Goal: Obtain resource: Download file/media

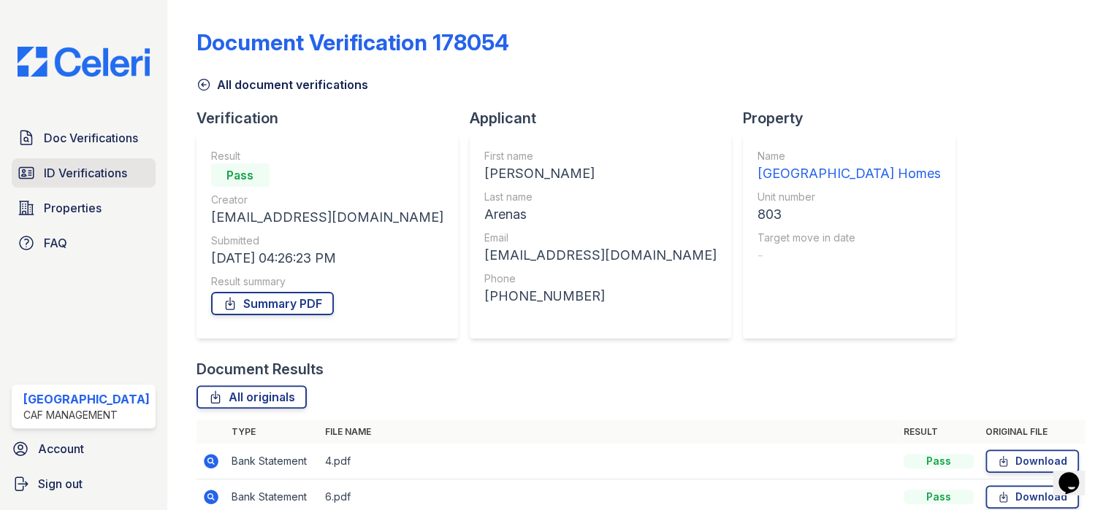
scroll to position [211, 0]
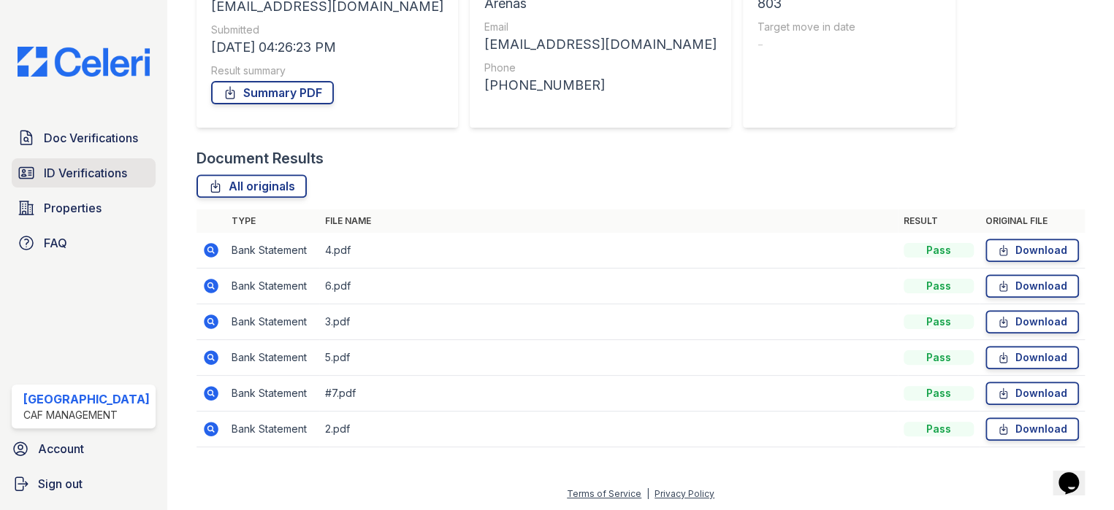
click at [115, 175] on span "ID Verifications" at bounding box center [85, 173] width 83 height 18
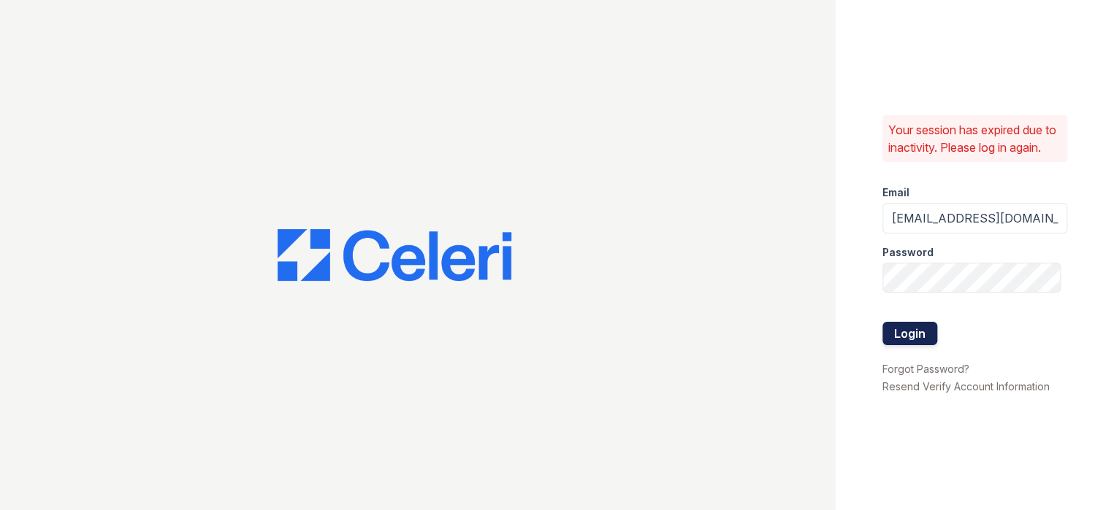
click at [898, 342] on button "Login" at bounding box center [909, 333] width 55 height 23
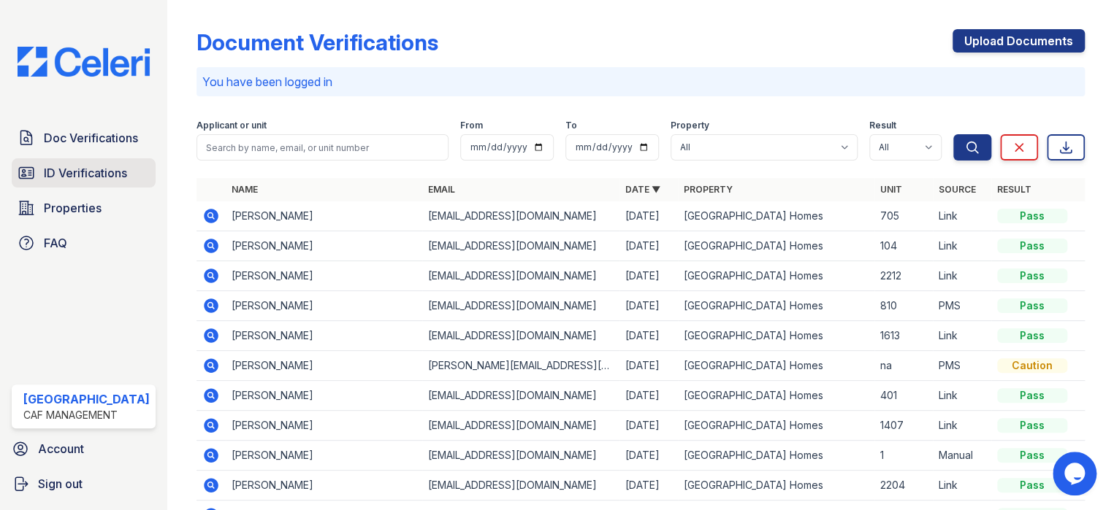
click at [48, 177] on span "ID Verifications" at bounding box center [85, 173] width 83 height 18
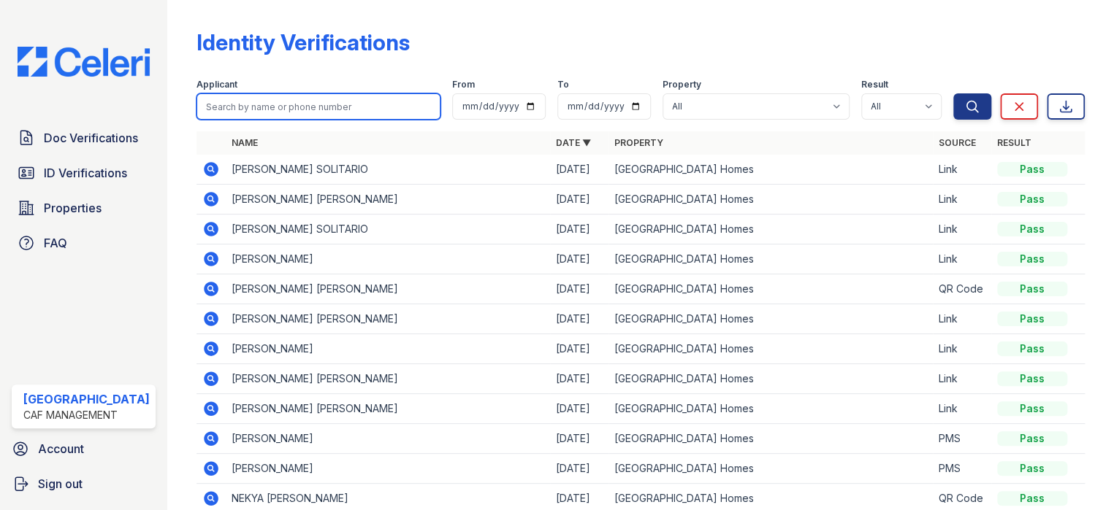
paste input "[PERSON_NAME]"
type input "[PERSON_NAME]"
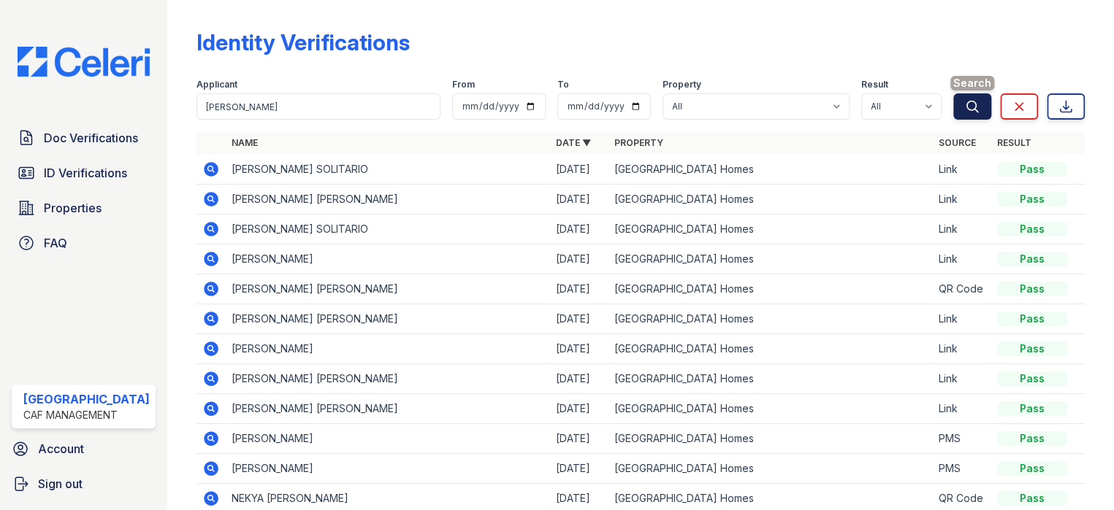
click at [965, 107] on icon "submit" at bounding box center [972, 106] width 15 height 15
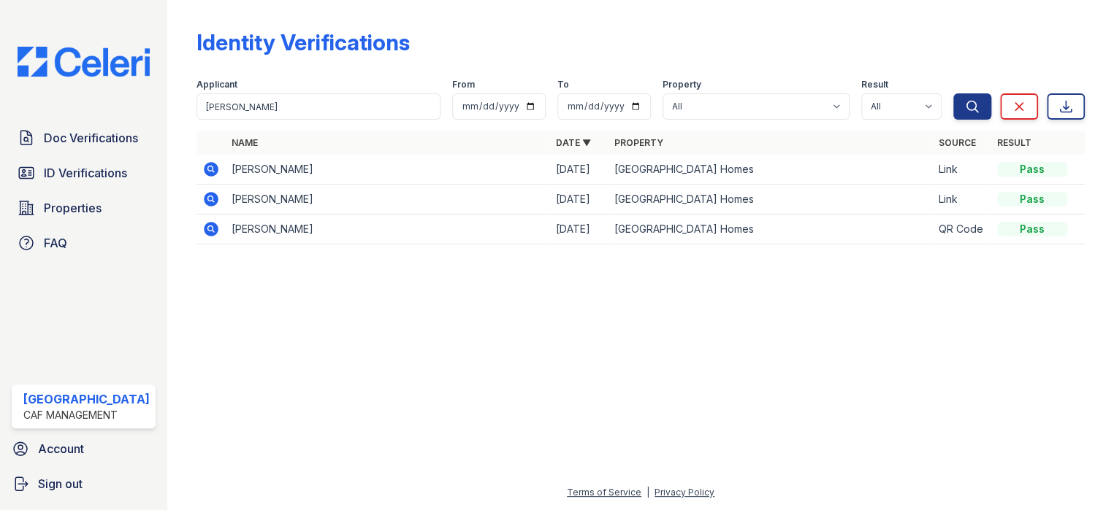
click at [204, 166] on icon at bounding box center [211, 169] width 15 height 15
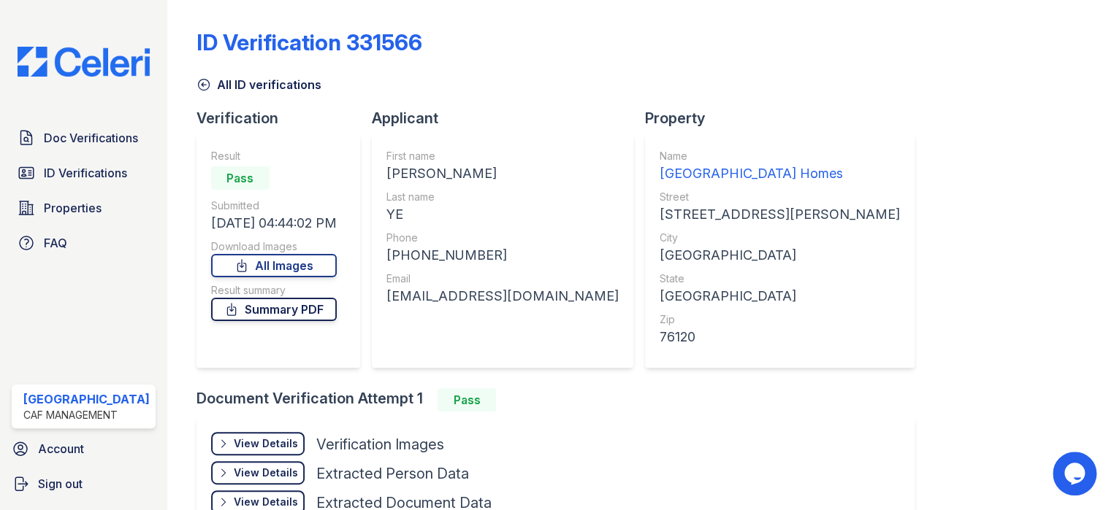
click at [289, 312] on link "Summary PDF" at bounding box center [274, 309] width 126 height 23
click at [95, 135] on span "Doc Verifications" at bounding box center [91, 138] width 94 height 18
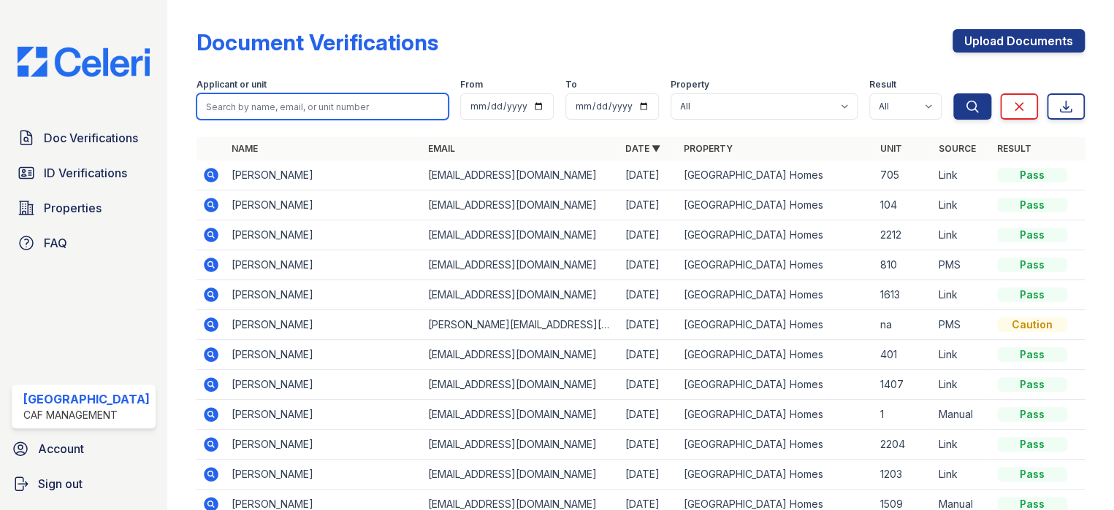
paste input "[PERSON_NAME]"
type input "[PERSON_NAME]"
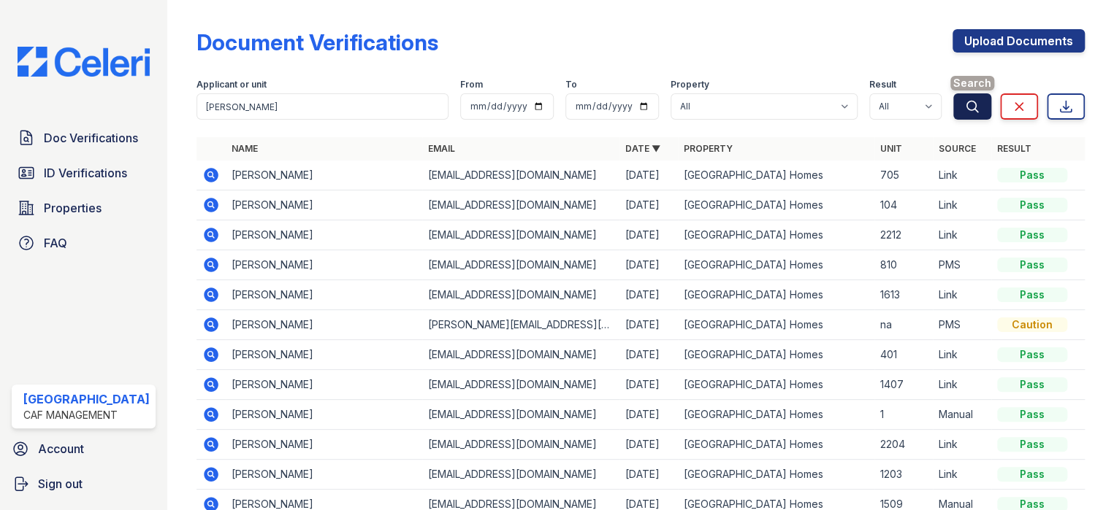
click at [967, 102] on icon "submit" at bounding box center [972, 106] width 11 height 11
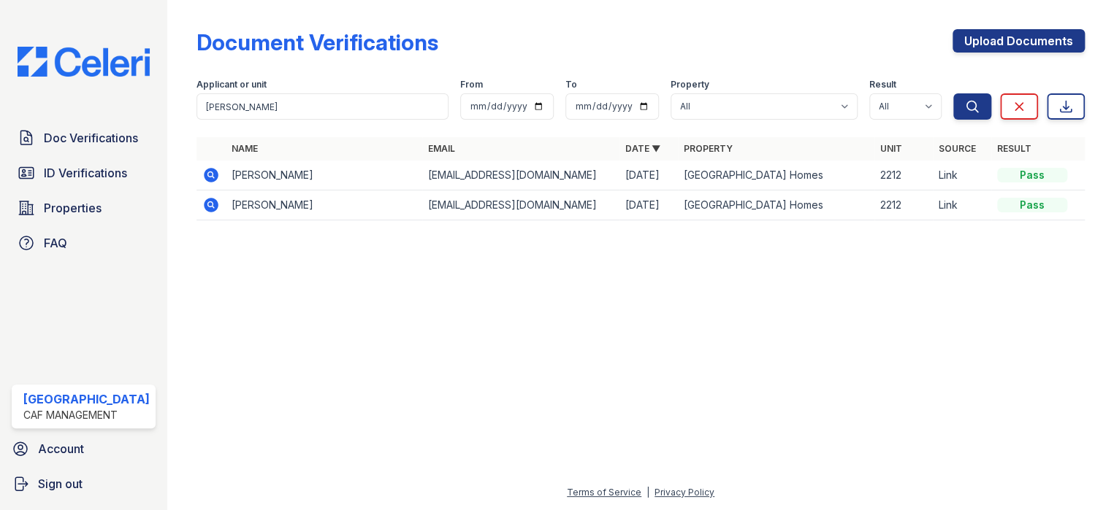
click at [206, 175] on icon at bounding box center [211, 176] width 18 height 18
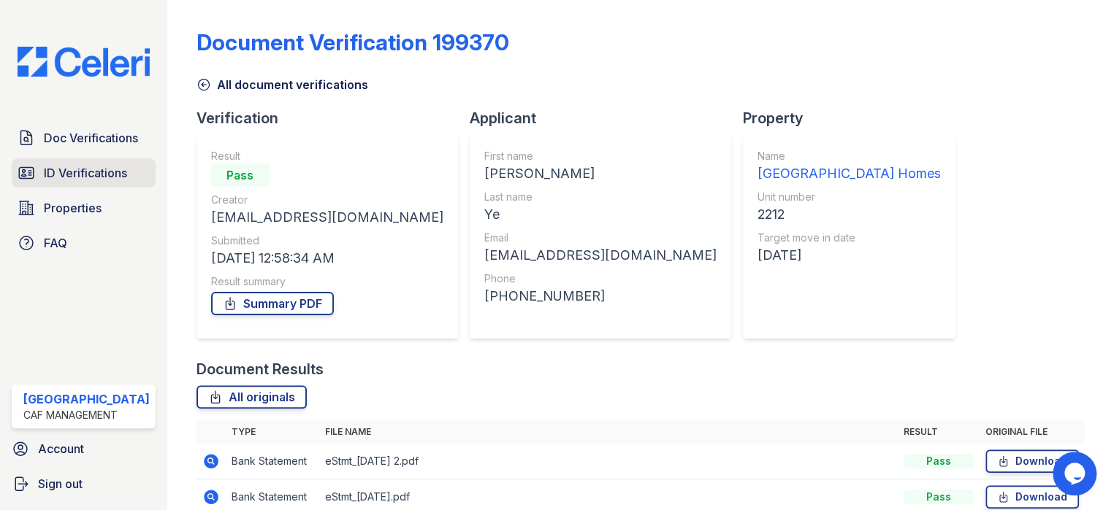
click at [51, 175] on span "ID Verifications" at bounding box center [85, 173] width 83 height 18
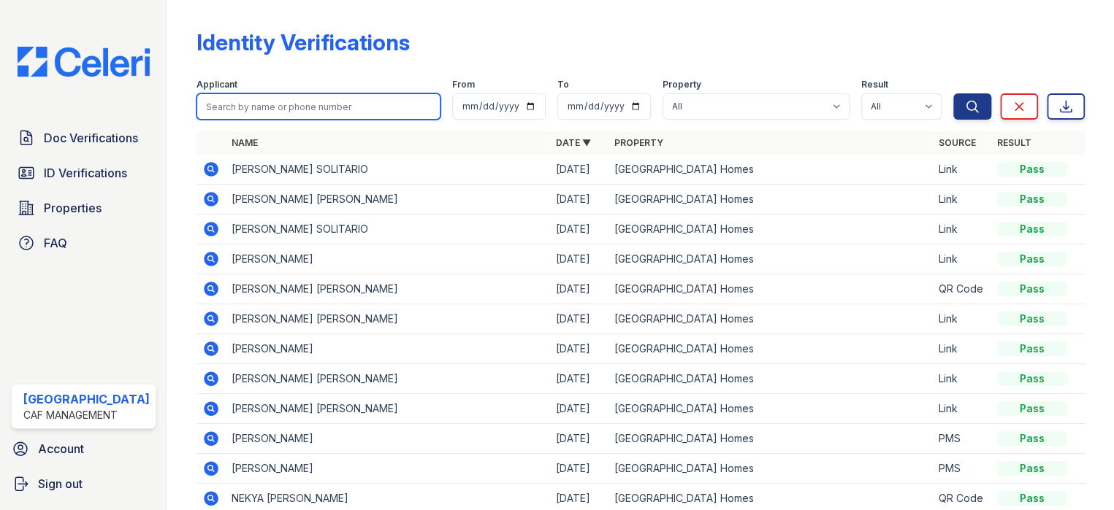
paste input "[PERSON_NAME]"
type input "[PERSON_NAME]"
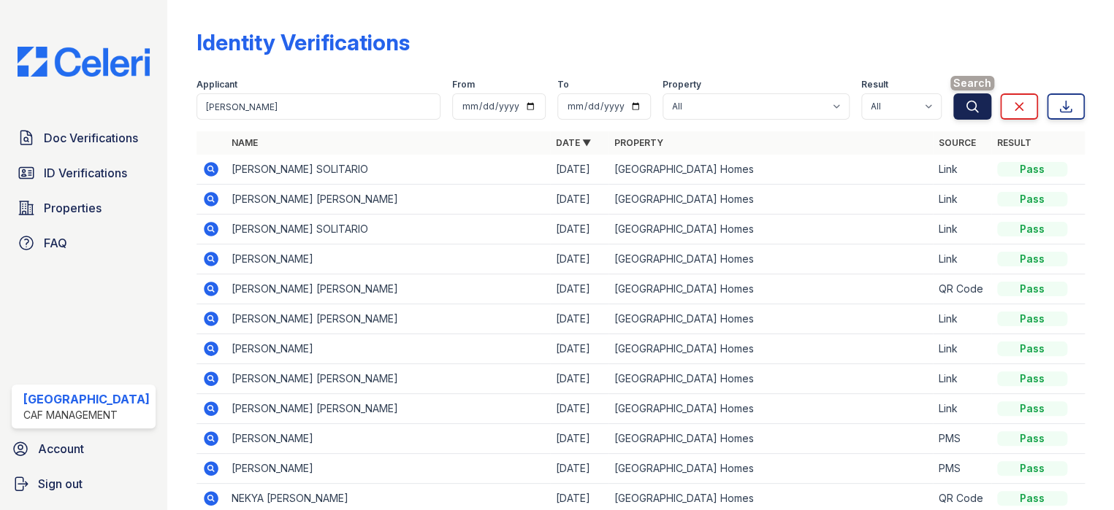
click at [966, 102] on icon "submit" at bounding box center [972, 106] width 15 height 15
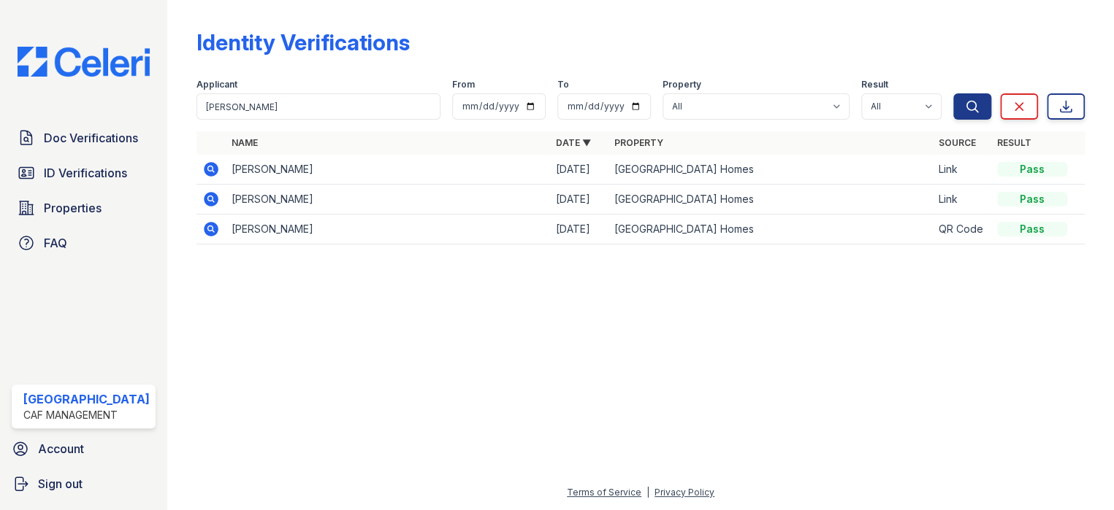
click at [208, 169] on icon at bounding box center [210, 169] width 4 height 4
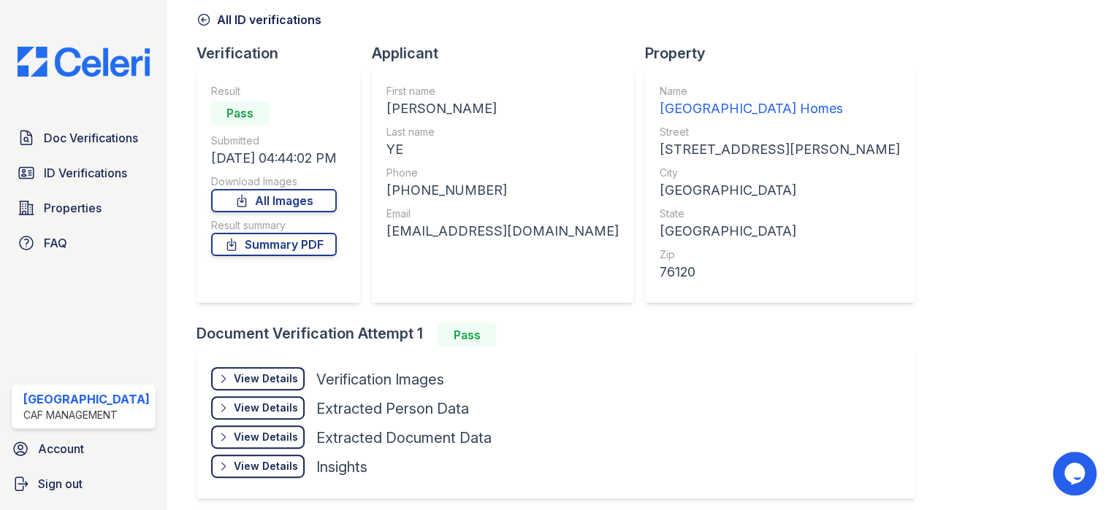
scroll to position [120, 0]
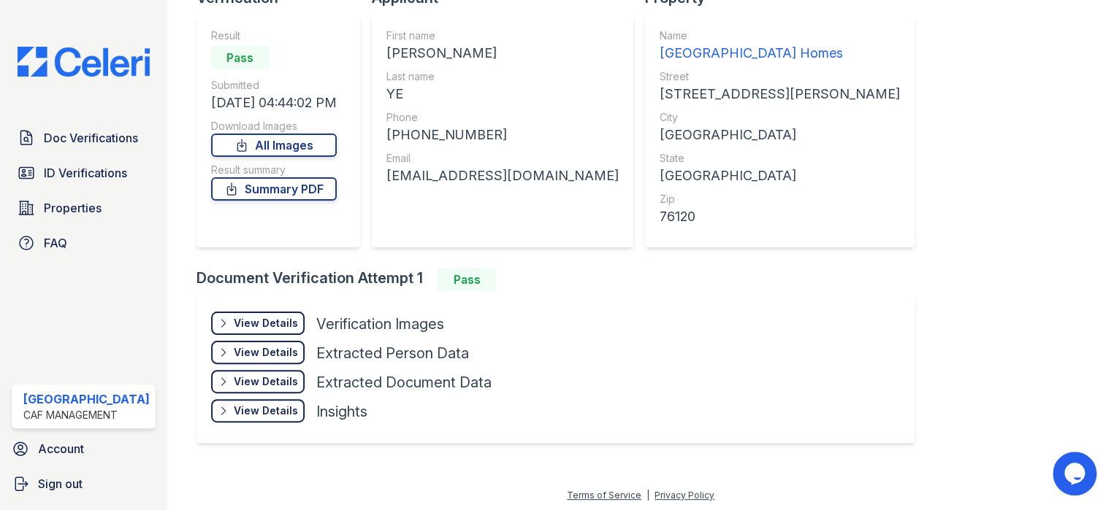
click at [268, 328] on div "View Details" at bounding box center [266, 323] width 64 height 15
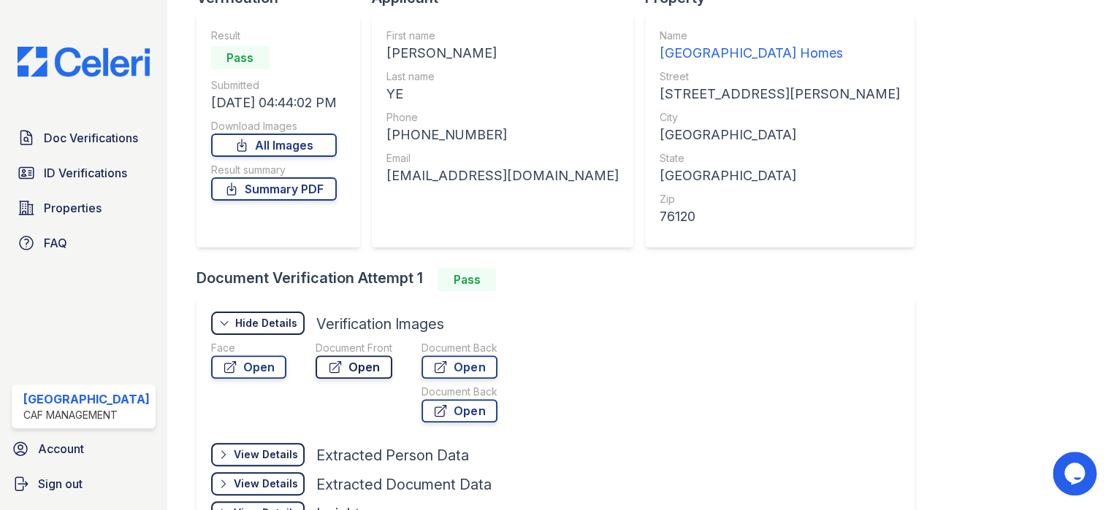
click at [336, 362] on icon at bounding box center [335, 367] width 15 height 15
click at [73, 139] on span "Doc Verifications" at bounding box center [91, 138] width 94 height 18
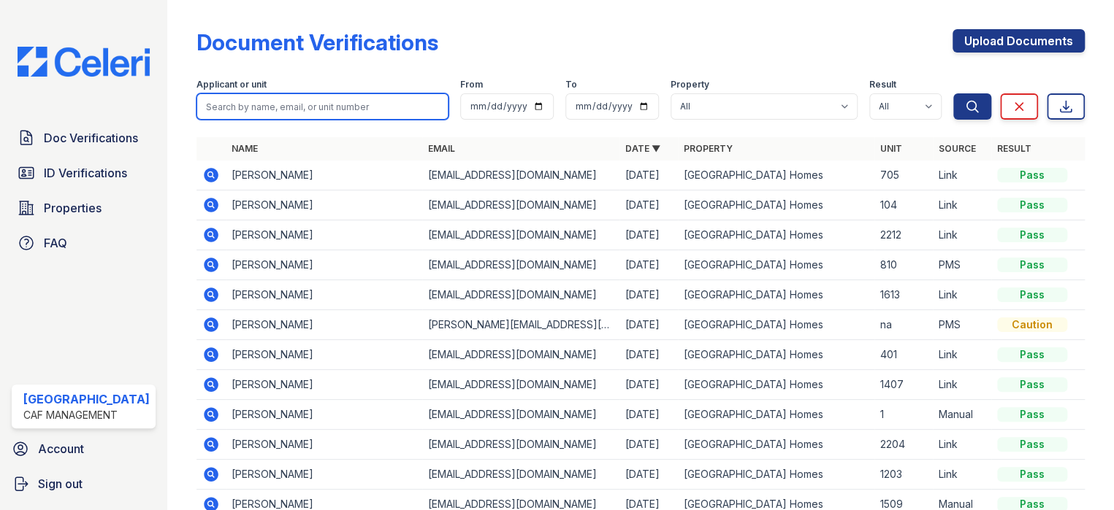
paste input "[PERSON_NAME]"
type input "[PERSON_NAME]"
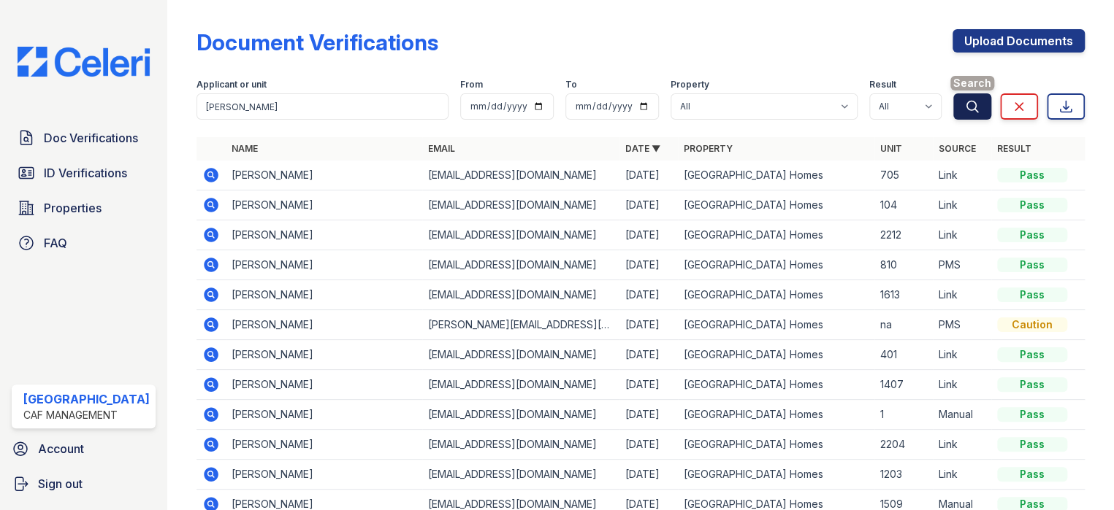
click at [966, 102] on icon "submit" at bounding box center [972, 106] width 15 height 15
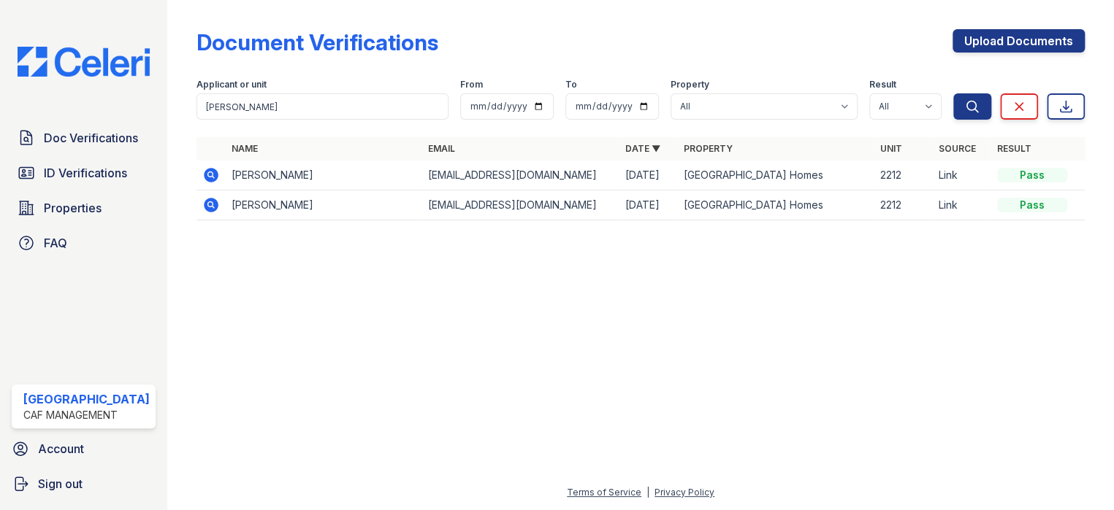
click at [206, 175] on icon at bounding box center [211, 176] width 18 height 18
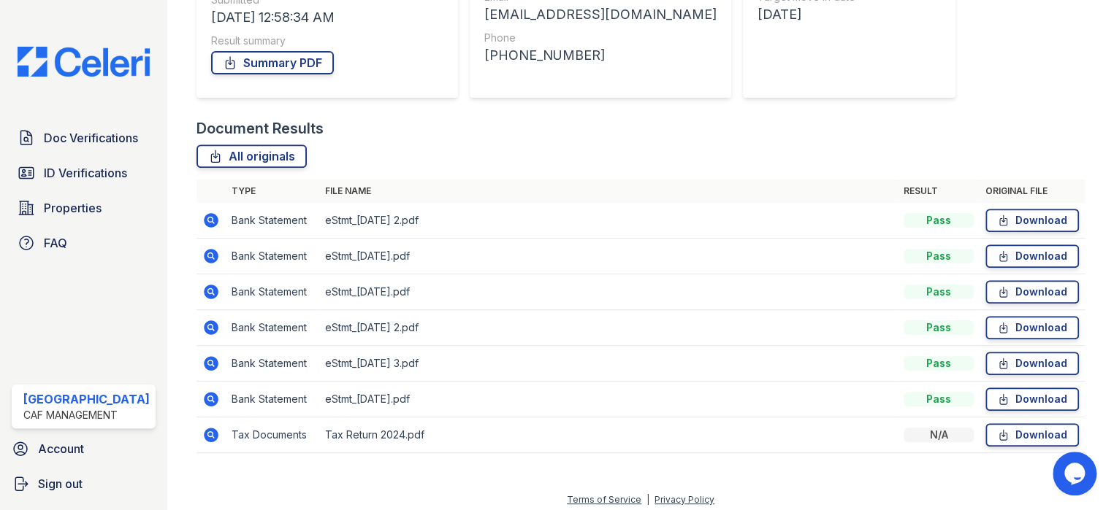
scroll to position [247, 0]
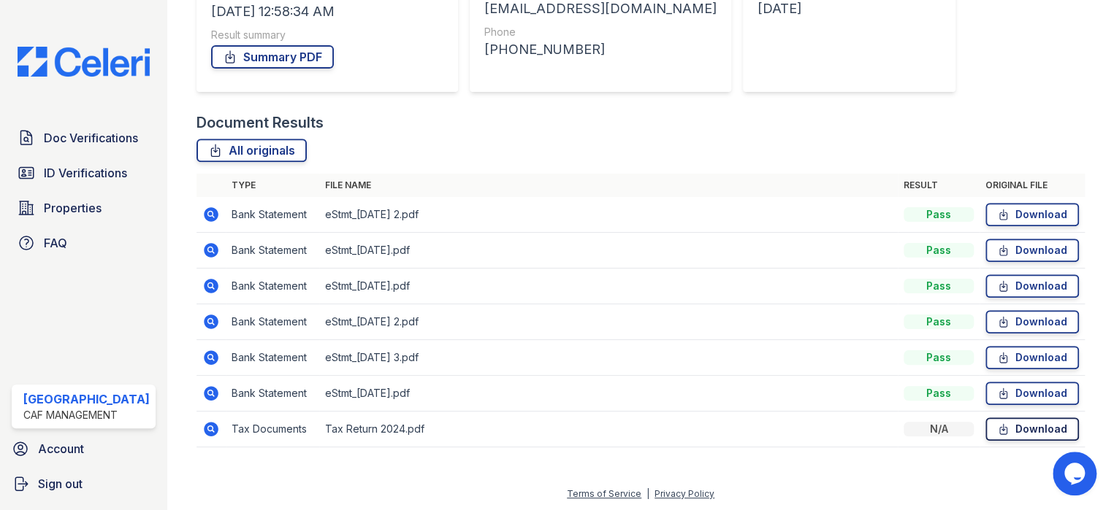
click at [1014, 424] on link "Download" at bounding box center [1031, 429] width 93 height 23
click at [1031, 393] on link "Download" at bounding box center [1031, 393] width 93 height 23
click at [1011, 358] on link "Download" at bounding box center [1031, 357] width 93 height 23
click at [1003, 323] on link "Download" at bounding box center [1031, 321] width 93 height 23
click at [1006, 283] on link "Download" at bounding box center [1031, 286] width 93 height 23
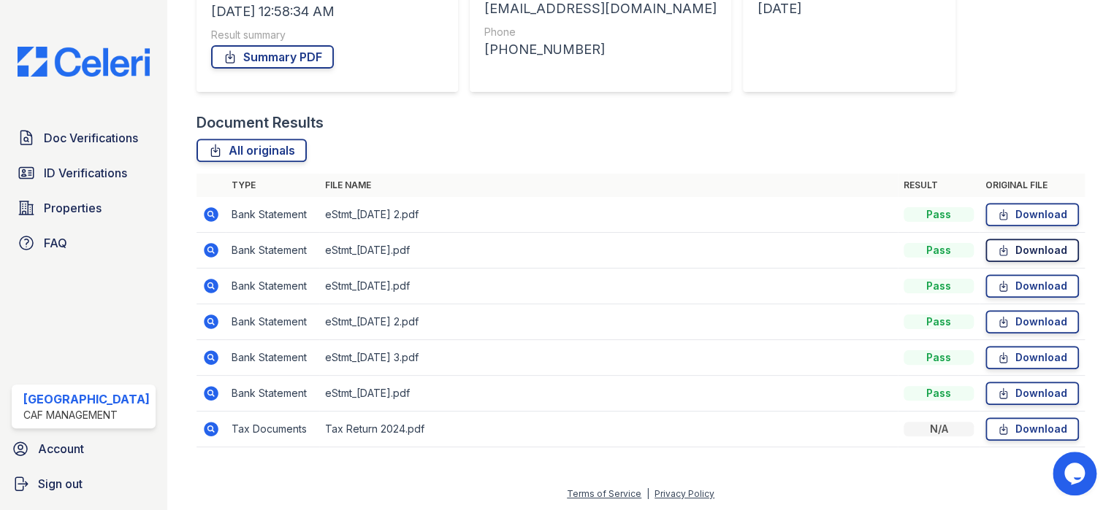
click at [1006, 248] on link "Download" at bounding box center [1031, 250] width 93 height 23
click at [1028, 212] on link "Download" at bounding box center [1031, 214] width 93 height 23
click at [258, 60] on link "Summary PDF" at bounding box center [272, 56] width 123 height 23
